Goal: Check status: Check status

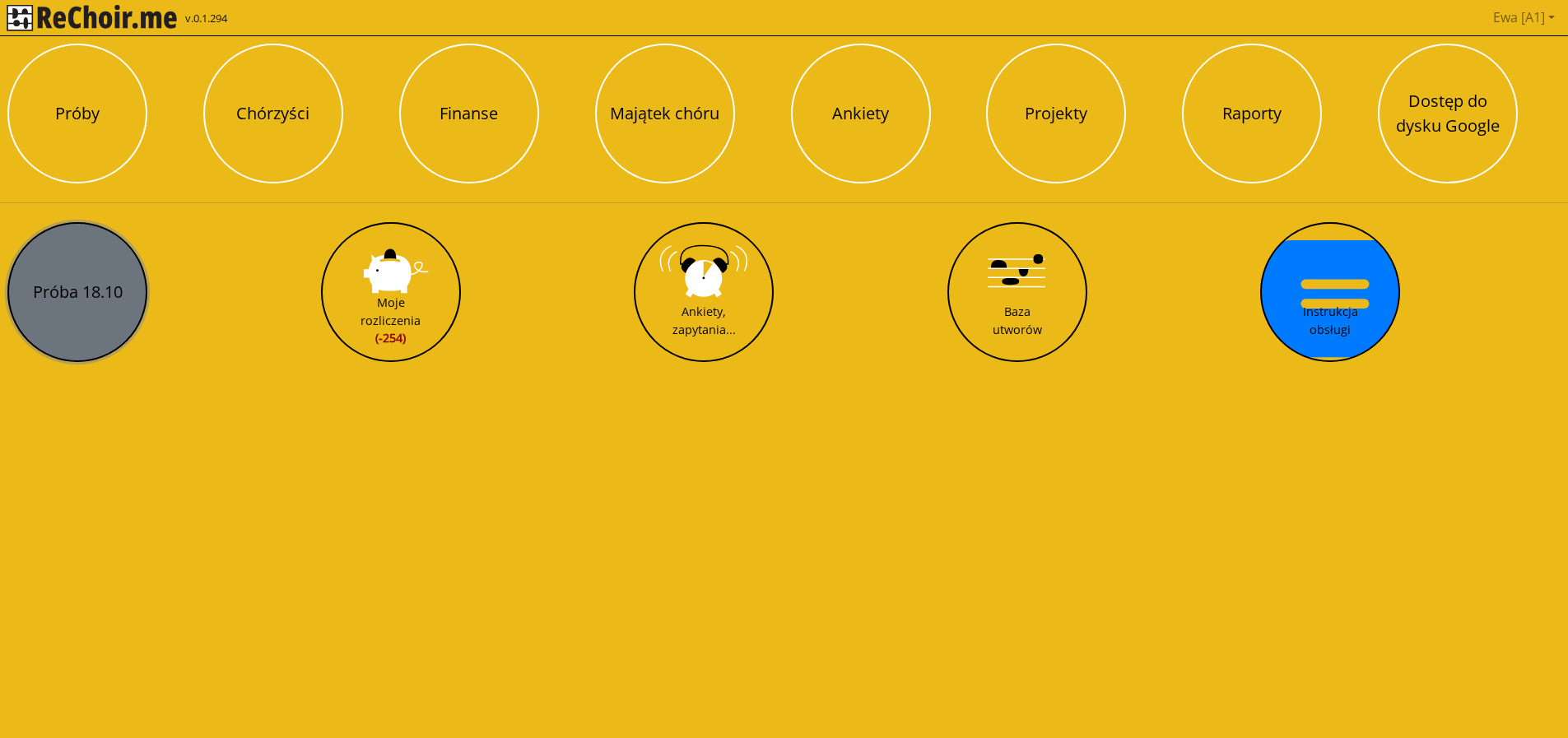
click at [68, 290] on button "Próba 18.10" at bounding box center [78, 293] width 140 height 140
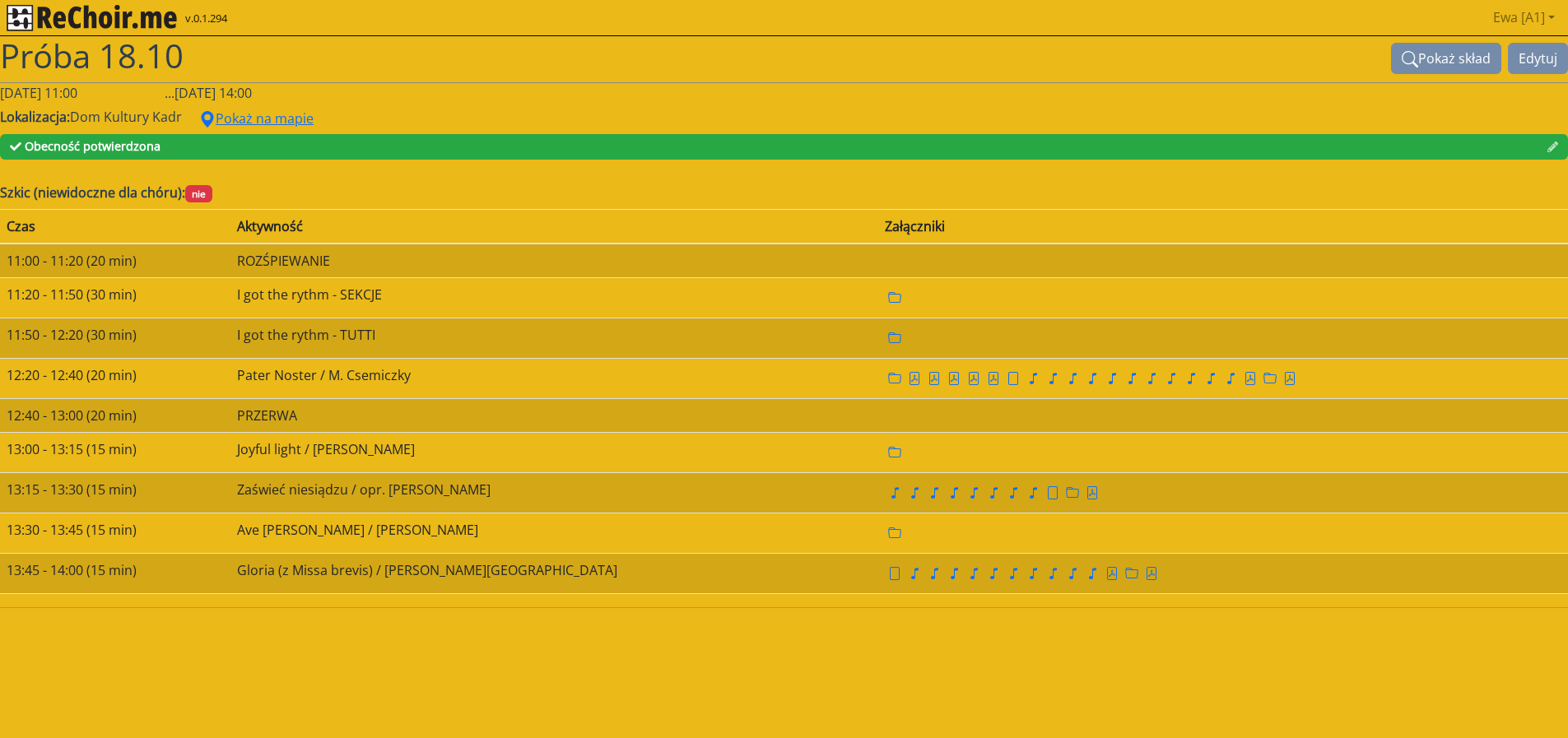
click at [85, 17] on img "rekłajer mi" at bounding box center [92, 18] width 170 height 26
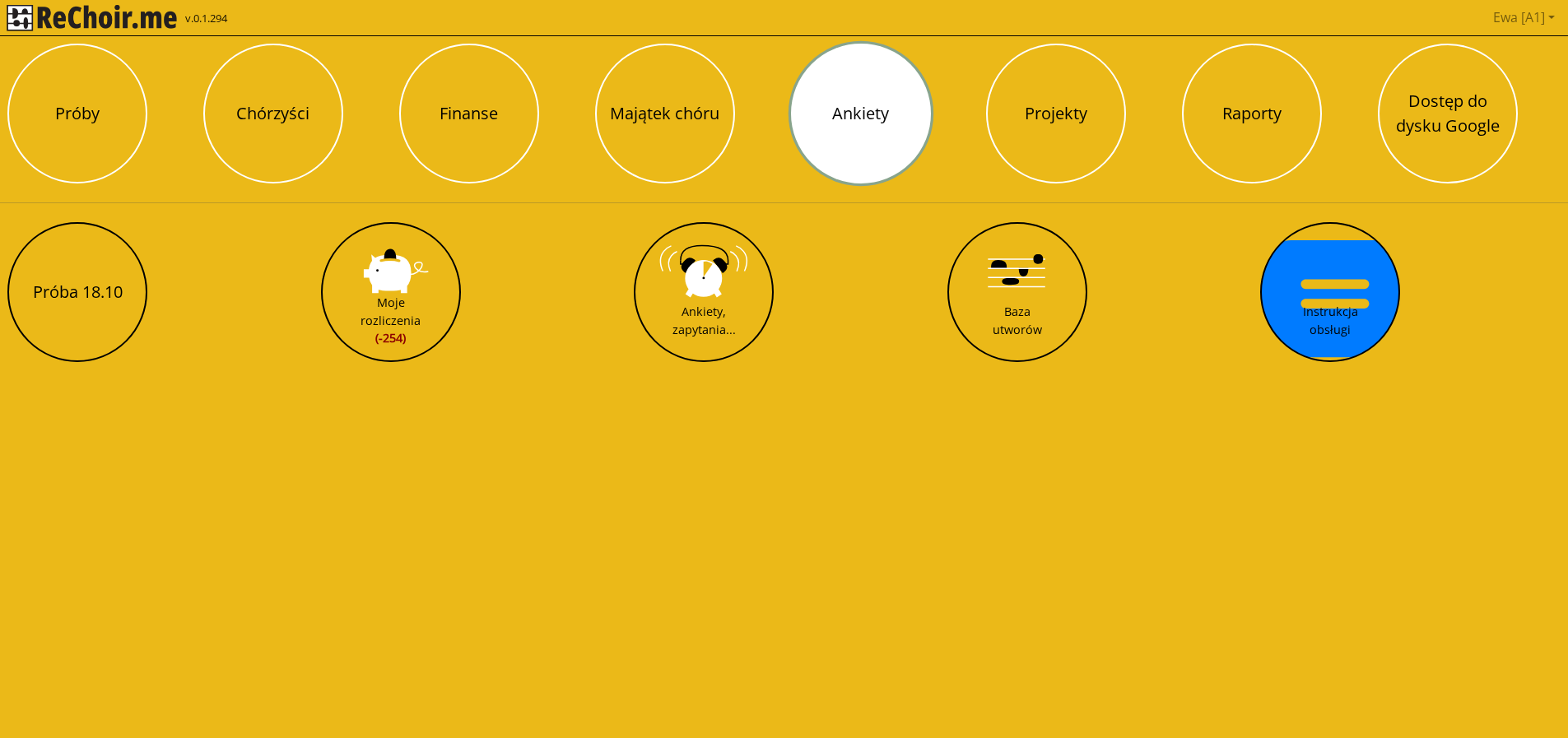
click at [848, 123] on button "Ankiety" at bounding box center [861, 114] width 140 height 140
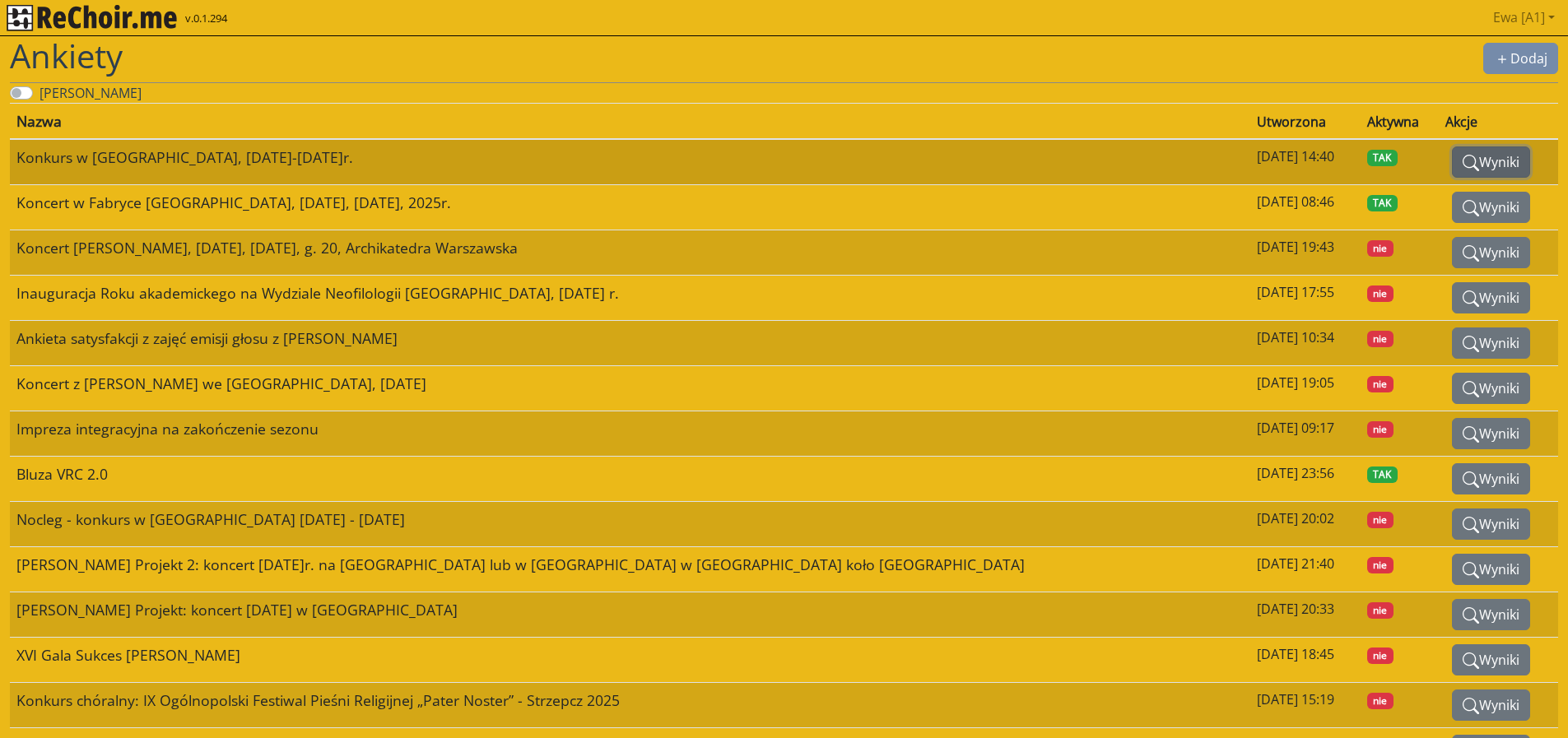
click at [1463, 166] on button "Wyniki" at bounding box center [1491, 162] width 79 height 31
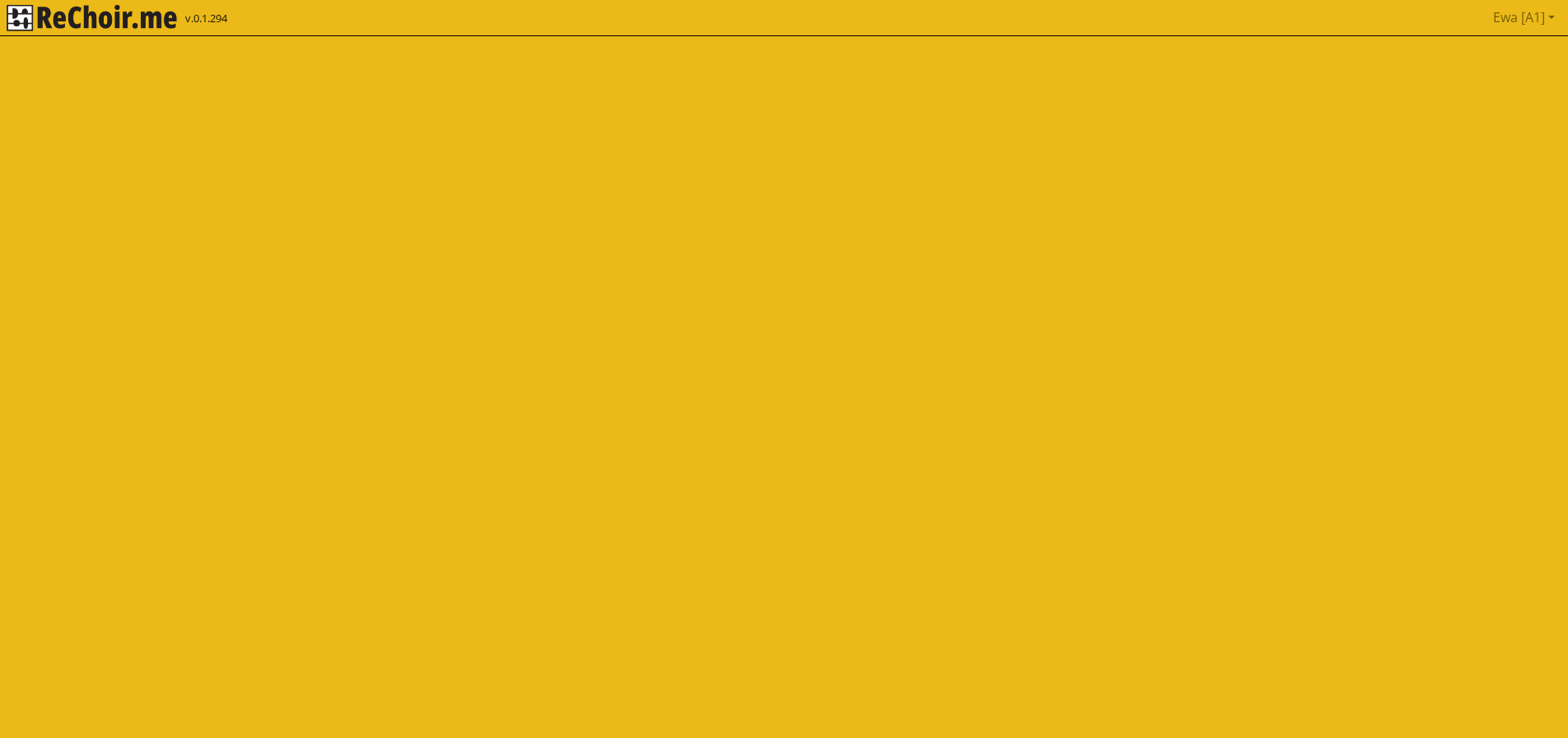
select select
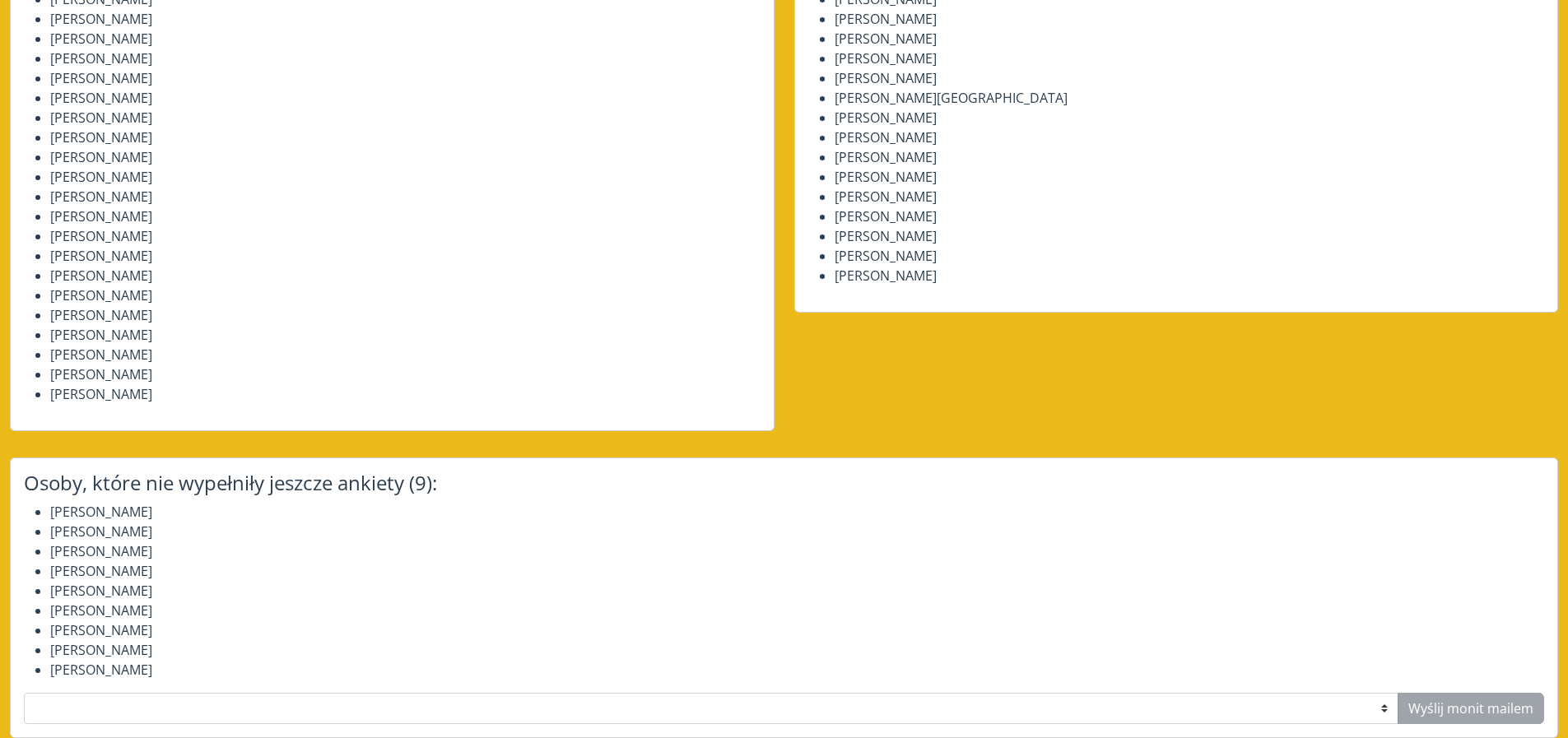
scroll to position [1510, 0]
drag, startPoint x: 188, startPoint y: 383, endPoint x: 51, endPoint y: 385, distance: 137.0
click at [51, 384] on li "Agata Granis-Rafferty" at bounding box center [405, 374] width 710 height 20
copy li "Agata Granis-Rafferty"
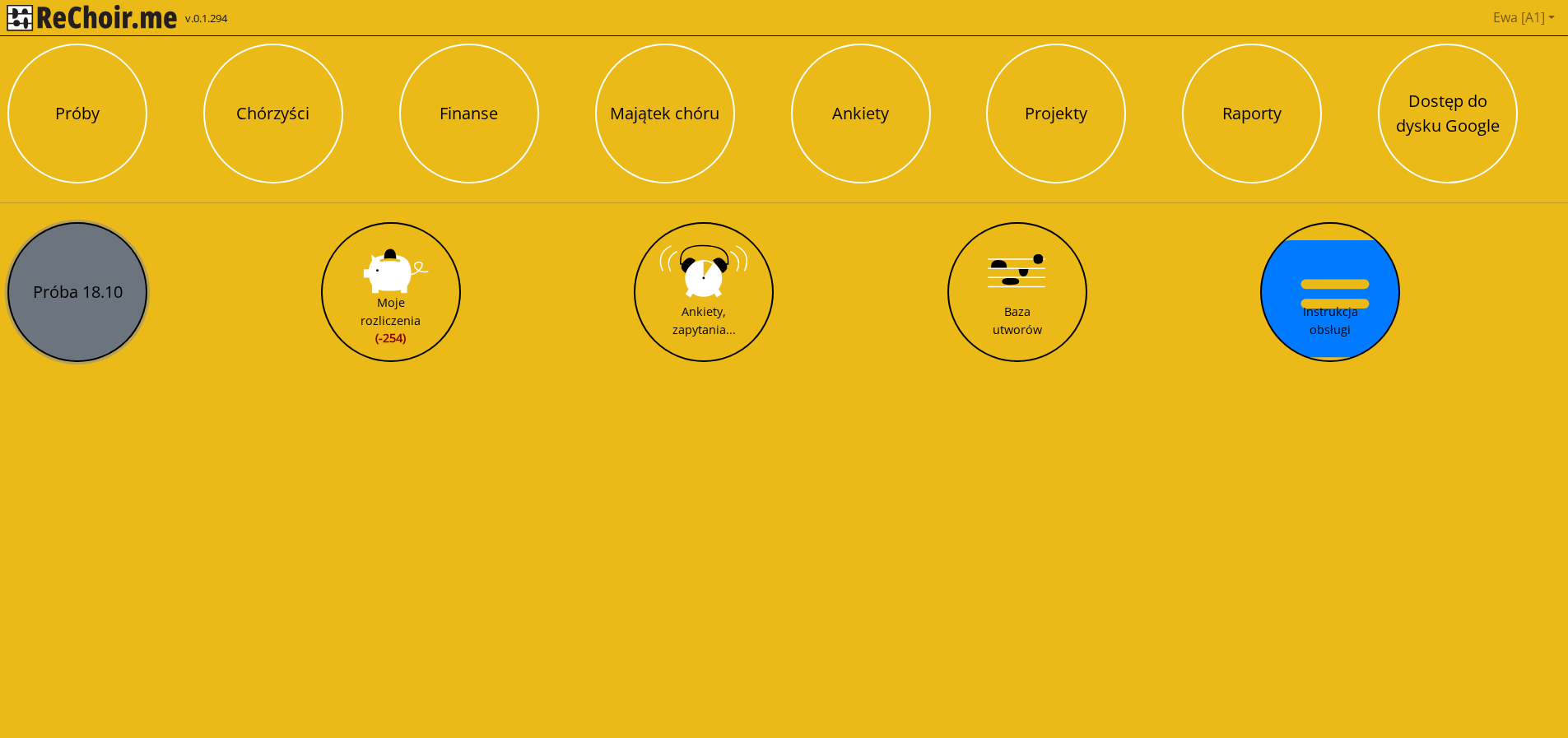
click at [68, 300] on button "Próba 18.10" at bounding box center [78, 293] width 140 height 140
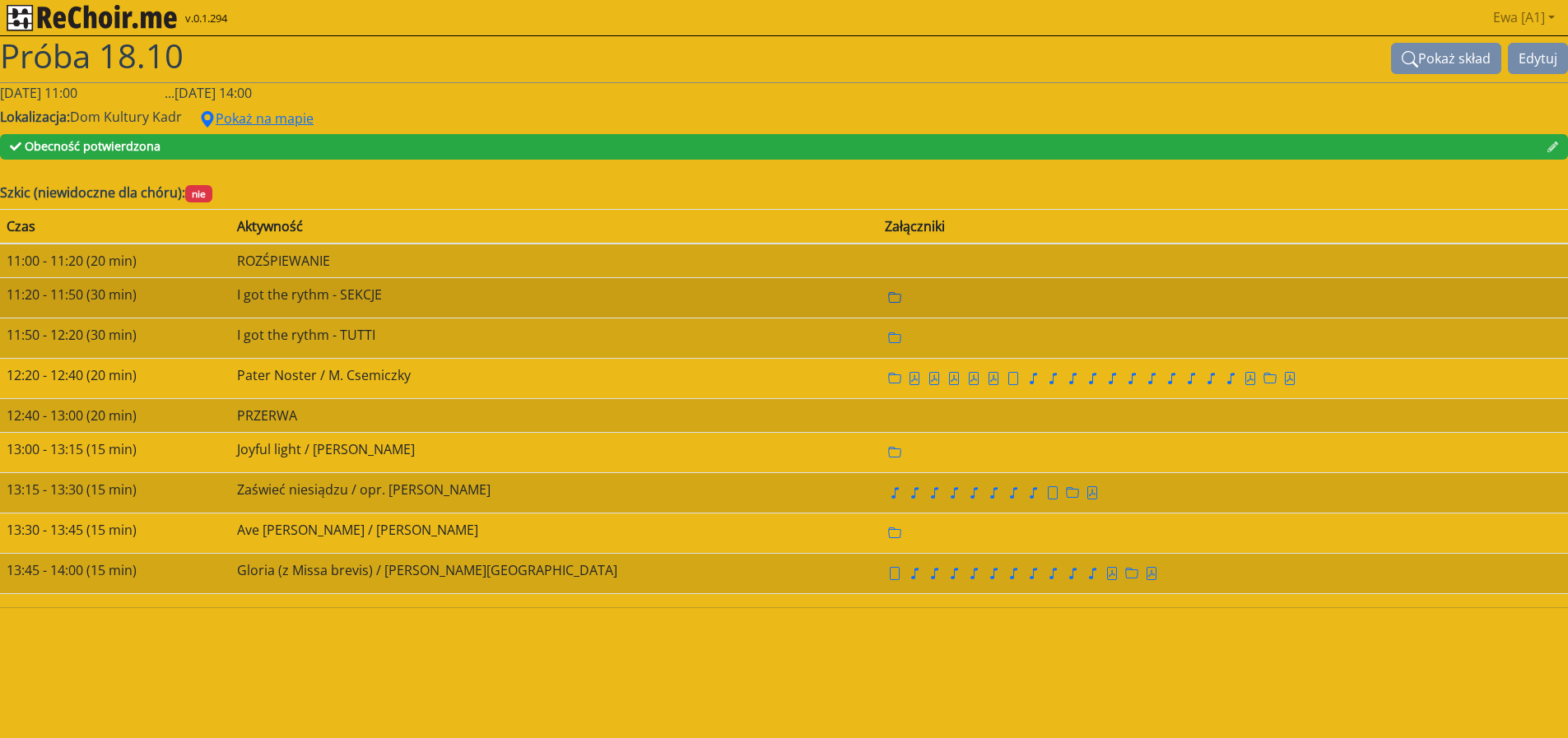
click at [888, 300] on icon "folder" at bounding box center [894, 297] width 13 height 13
